Goal: Information Seeking & Learning: Find specific fact

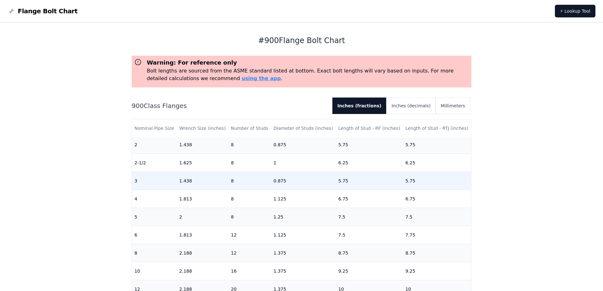
scroll to position [127, 0]
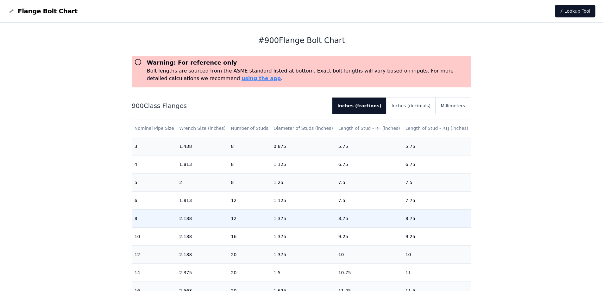
click at [285, 219] on td "1.375" at bounding box center [303, 218] width 65 height 18
click at [309, 221] on td "1.375" at bounding box center [303, 218] width 65 height 18
click at [310, 219] on td "1.375" at bounding box center [303, 218] width 65 height 18
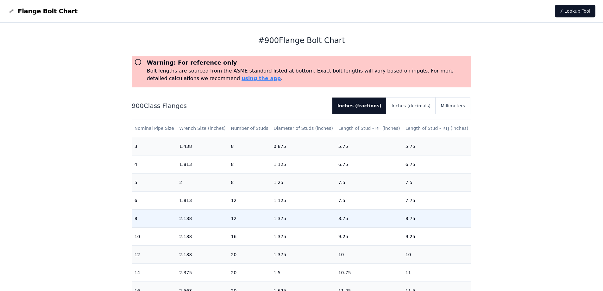
click at [310, 219] on td "1.375" at bounding box center [303, 218] width 65 height 18
click at [347, 216] on td "8.75" at bounding box center [369, 218] width 67 height 18
click at [342, 219] on td "8.75" at bounding box center [369, 218] width 67 height 18
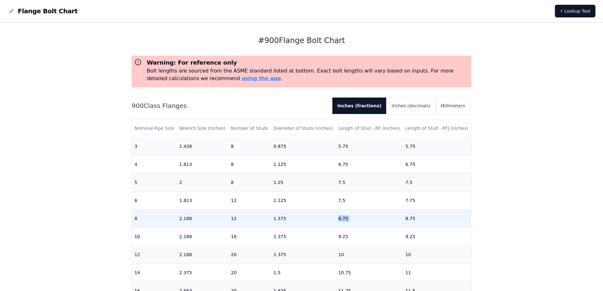
click at [342, 219] on td "8.75" at bounding box center [369, 218] width 67 height 18
